Goal: Transaction & Acquisition: Purchase product/service

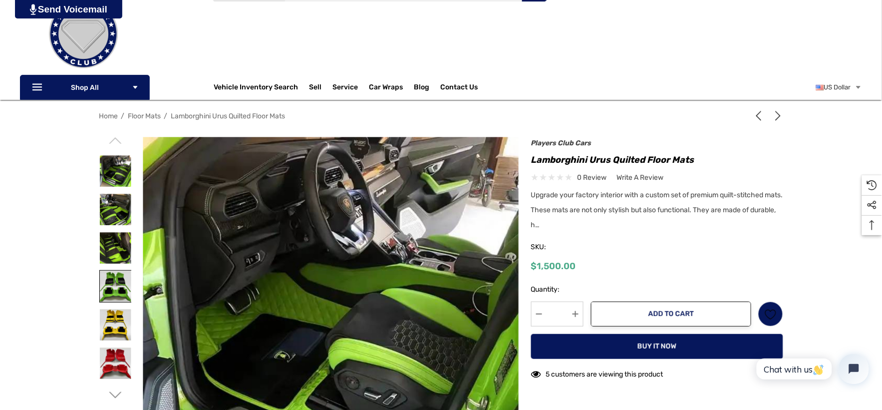
click at [119, 285] on img at bounding box center [115, 286] width 31 height 31
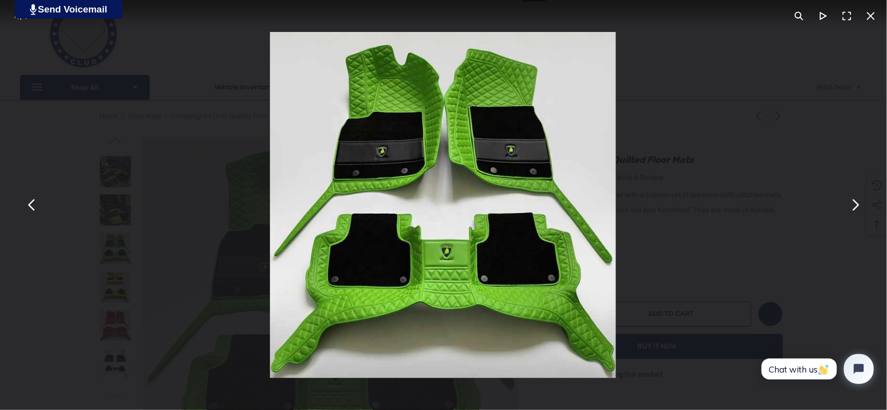
click at [241, 28] on div "4 / 7" at bounding box center [443, 16] width 887 height 32
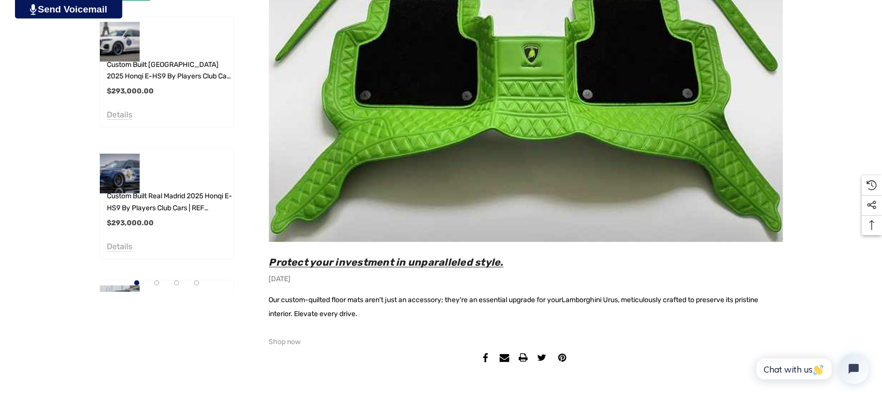
scroll to position [610, 0]
